Goal: Task Accomplishment & Management: Manage account settings

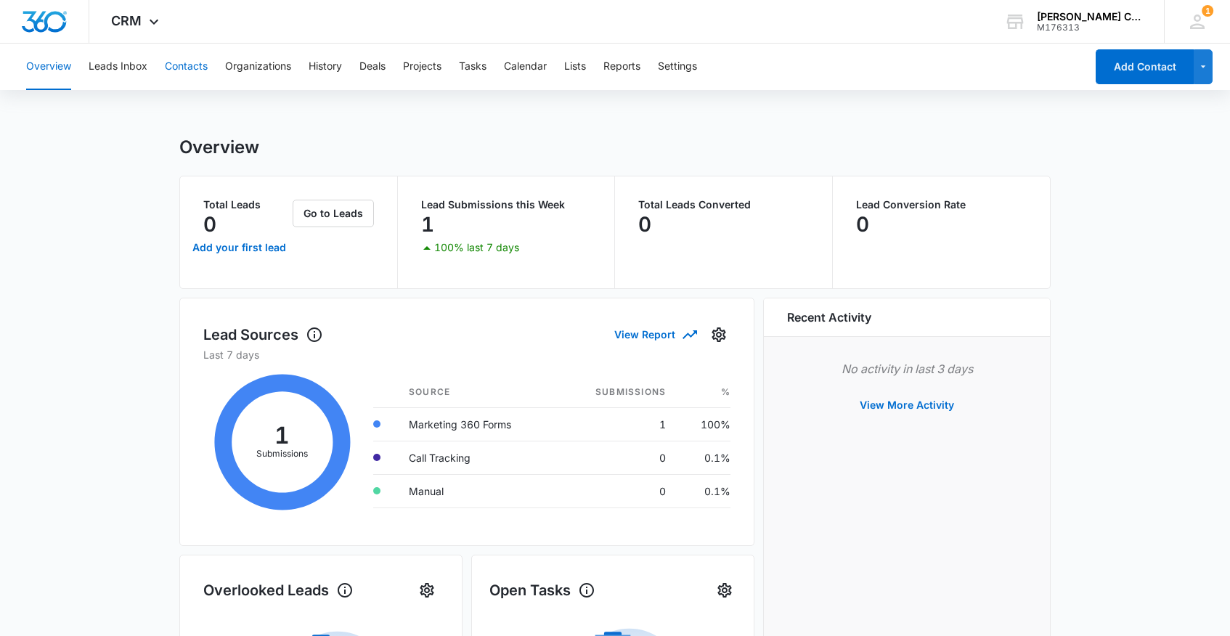
click at [207, 65] on button "Contacts" at bounding box center [186, 67] width 43 height 46
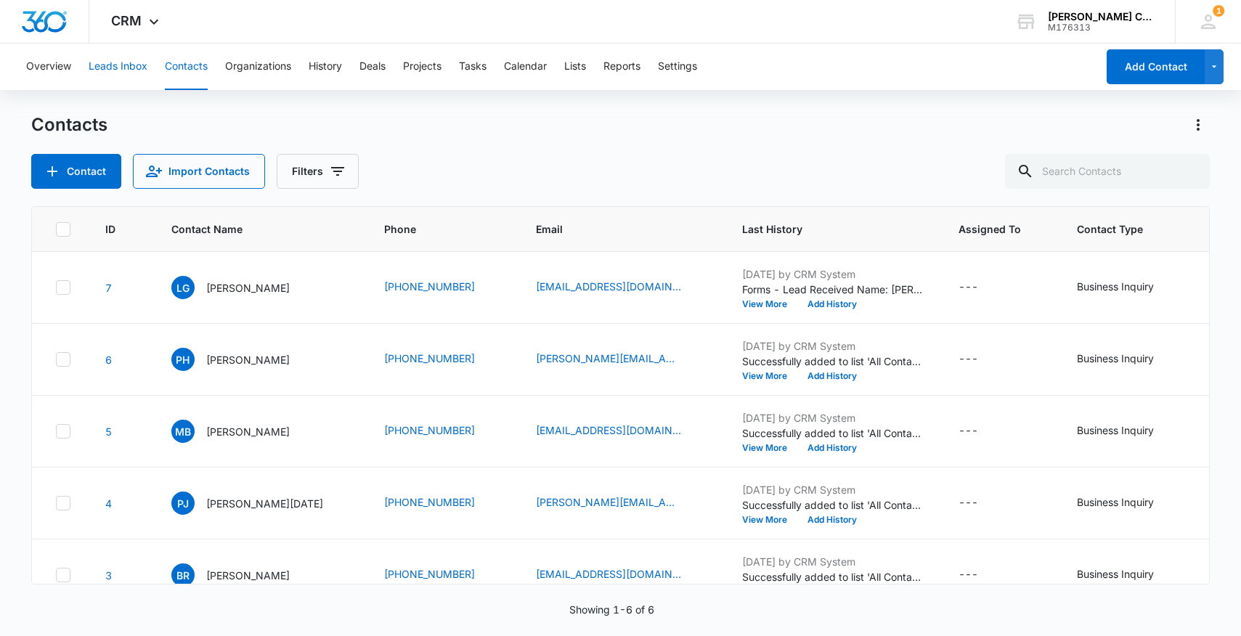
click at [96, 70] on button "Leads Inbox" at bounding box center [118, 67] width 59 height 46
